Goal: Information Seeking & Learning: Learn about a topic

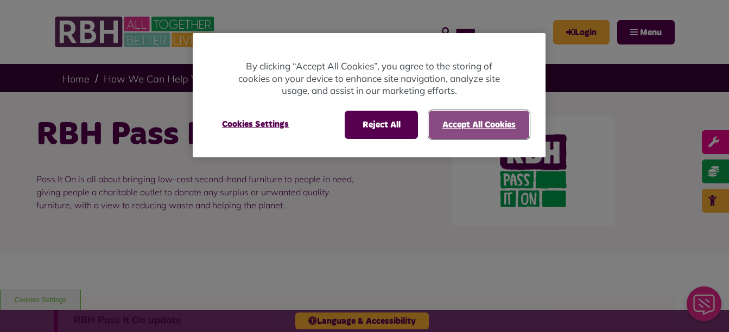
click at [489, 130] on button "Accept All Cookies" at bounding box center [479, 125] width 100 height 28
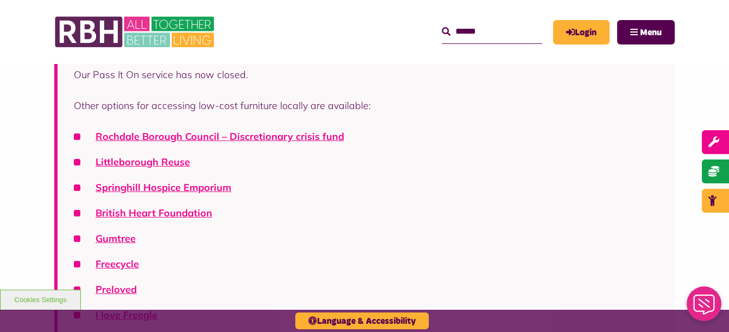
scroll to position [266, 0]
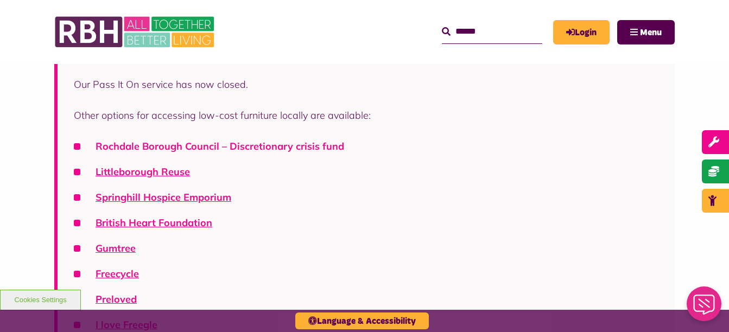
click at [222, 148] on link "Rochdale Borough Council – Discretionary crisis fund" at bounding box center [219, 146] width 248 height 12
click at [128, 274] on link "Freecycle" at bounding box center [116, 273] width 43 height 12
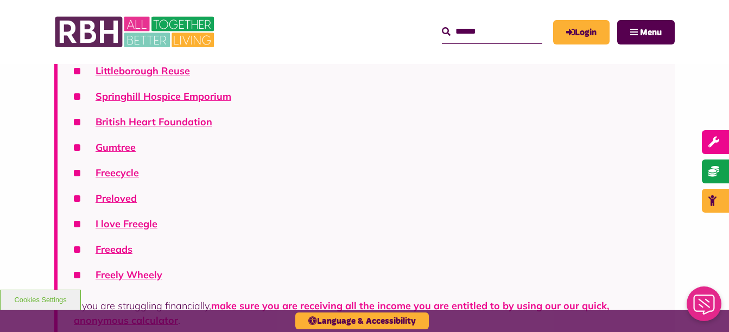
scroll to position [340, 0]
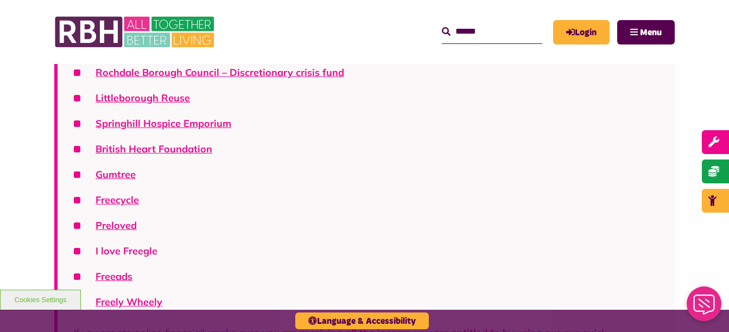
click at [129, 248] on link "I love Freegle" at bounding box center [126, 251] width 62 height 12
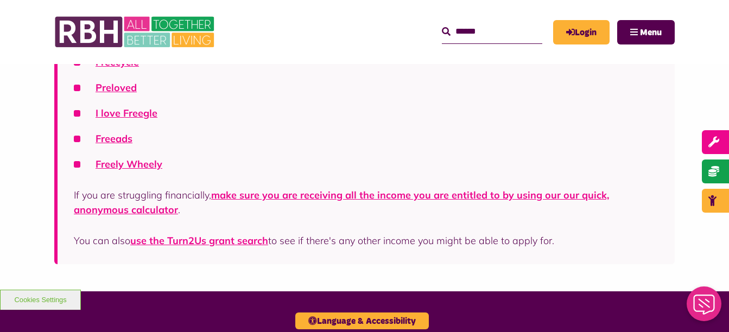
scroll to position [494, 0]
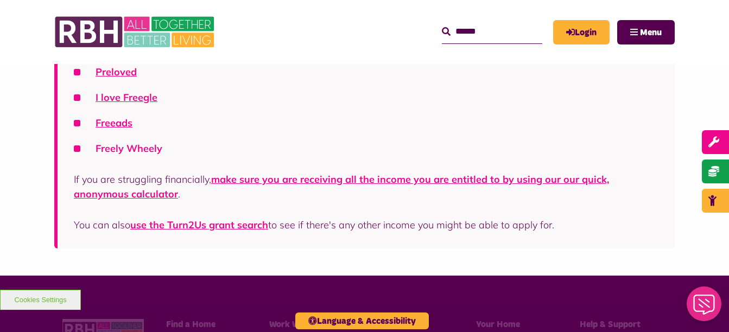
click at [152, 149] on link "Freely Wheely" at bounding box center [128, 148] width 67 height 12
